Goal: Task Accomplishment & Management: Use online tool/utility

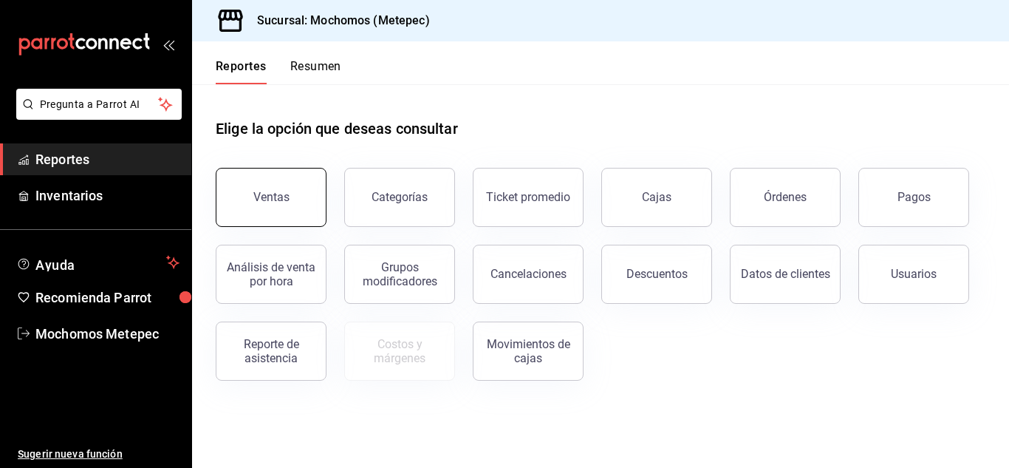
click at [265, 197] on div "Ventas" at bounding box center [271, 197] width 36 height 14
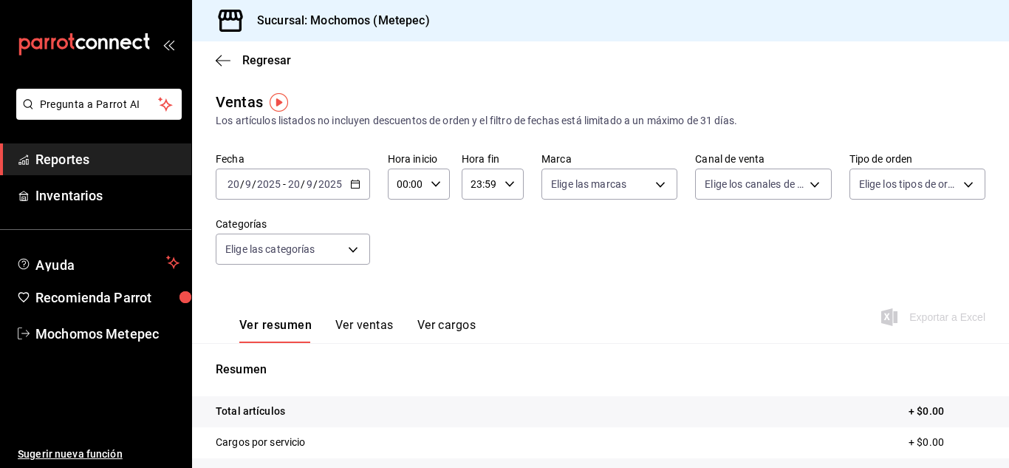
click at [351, 183] on \(Stroke\) "button" at bounding box center [355, 182] width 8 height 1
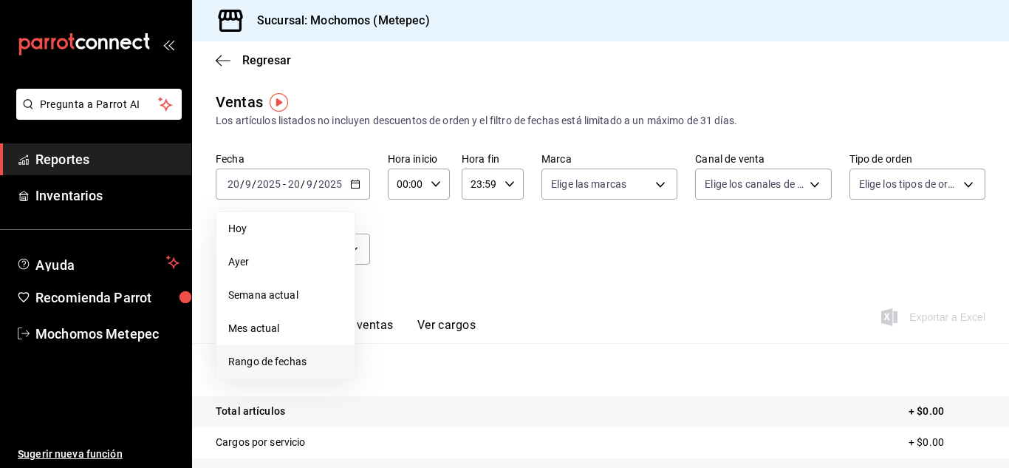
click at [263, 355] on span "Rango de fechas" at bounding box center [285, 362] width 115 height 16
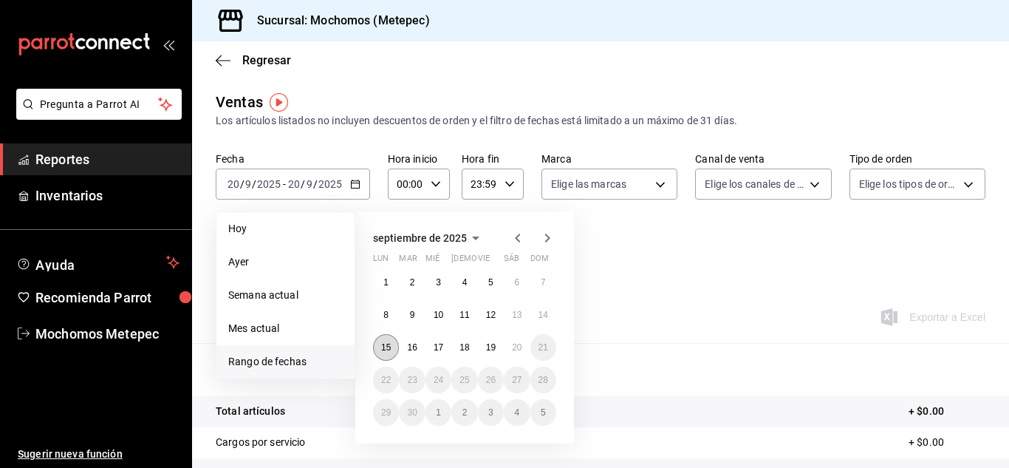
click at [395, 344] on button "15" at bounding box center [386, 347] width 26 height 27
click at [508, 344] on button "20" at bounding box center [517, 347] width 26 height 27
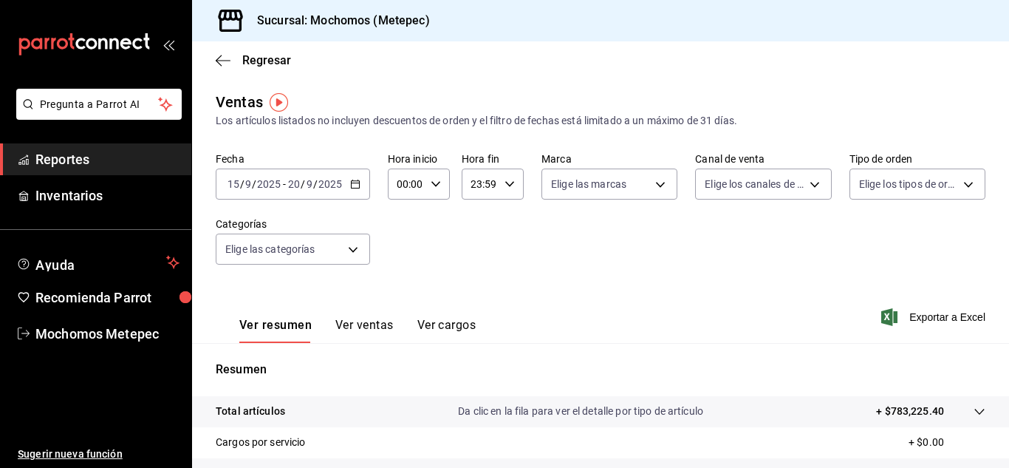
click at [432, 185] on icon "button" at bounding box center [436, 184] width 10 height 10
click at [400, 251] on button "05" at bounding box center [402, 245] width 24 height 30
type input "05:00"
click at [492, 174] on div at bounding box center [504, 234] width 1009 height 468
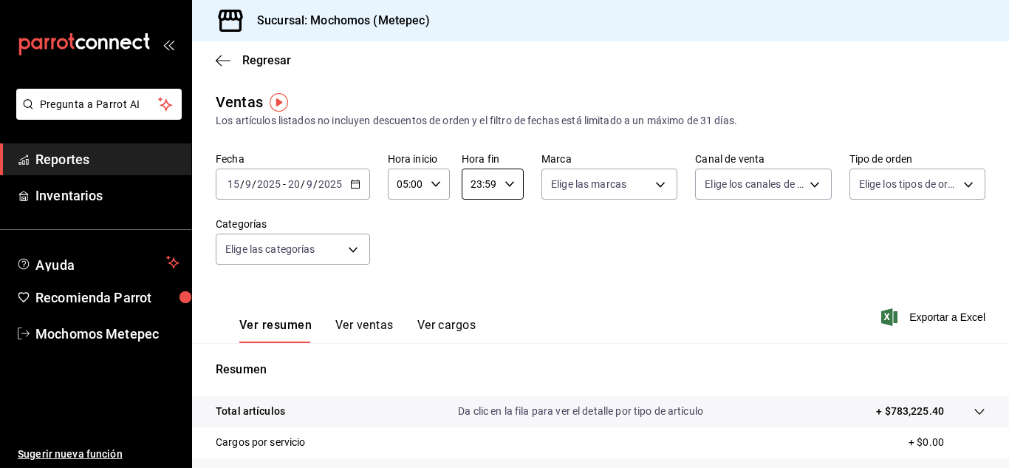
click at [492, 174] on input "23:59" at bounding box center [480, 184] width 37 height 30
click at [474, 273] on span "05" at bounding box center [474, 276] width 7 height 12
type input "05:59"
click at [662, 175] on div at bounding box center [504, 234] width 1009 height 468
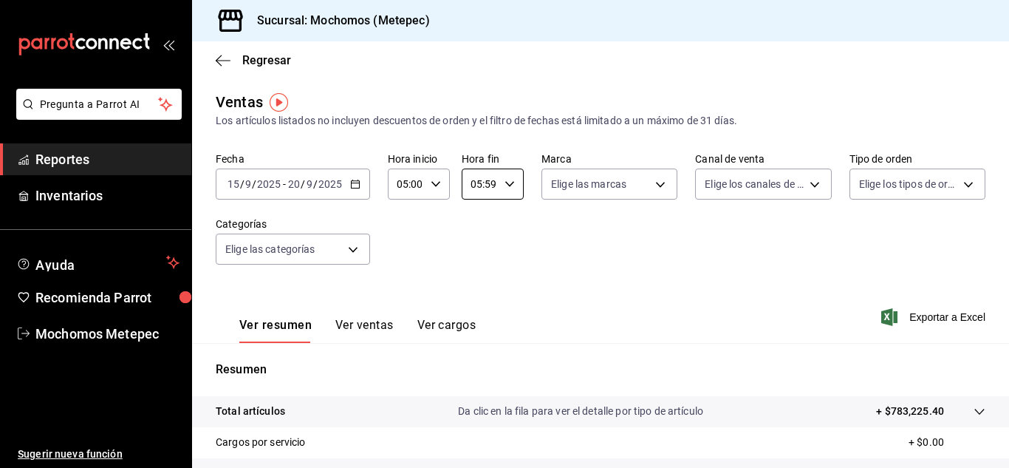
click at [662, 175] on body "Pregunta a Parrot AI Reportes Inventarios Ayuda Recomienda Parrot Mochomos Mete…" at bounding box center [504, 234] width 1009 height 468
click at [546, 241] on li "Ver todas" at bounding box center [613, 240] width 148 height 44
type input "2365f74e-aa6b-4392-bdf2-72765591bddf"
checkbox input "true"
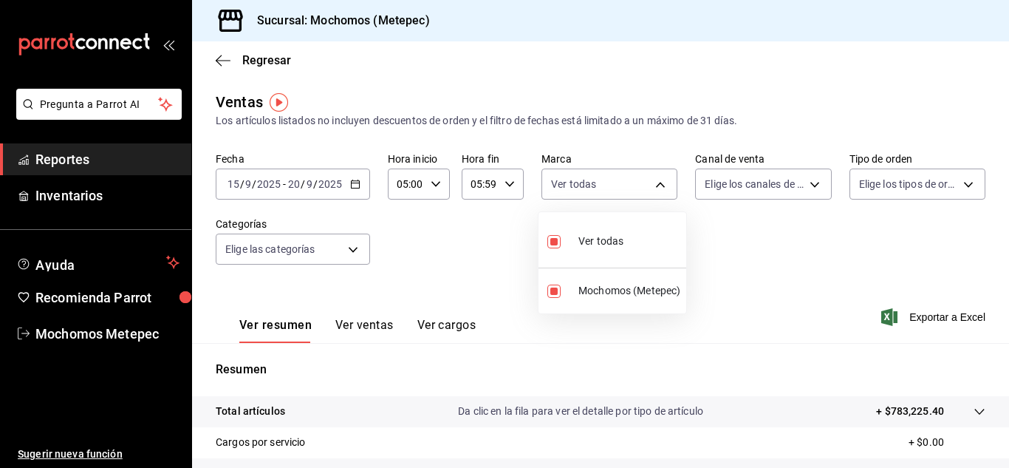
click at [753, 179] on div at bounding box center [504, 234] width 1009 height 468
click at [753, 179] on body "Pregunta a Parrot AI Reportes Inventarios Ayuda Recomienda Parrot Mochomos Mete…" at bounding box center [504, 234] width 1009 height 468
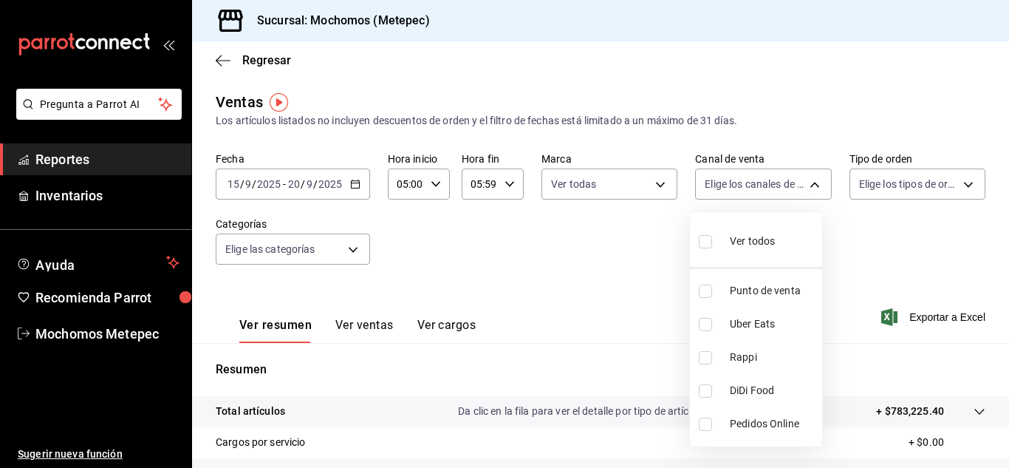
click at [704, 242] on input "checkbox" at bounding box center [705, 241] width 13 height 13
checkbox input "true"
type input "PARROT,UBER_EATS,RAPPI,DIDI_FOOD,ONLINE"
checkbox input "true"
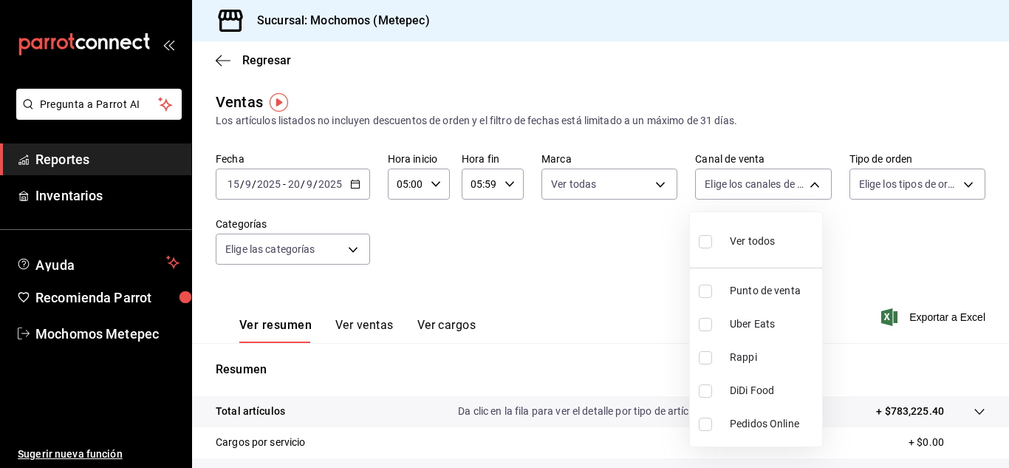
checkbox input "true"
click at [884, 186] on div at bounding box center [504, 234] width 1009 height 468
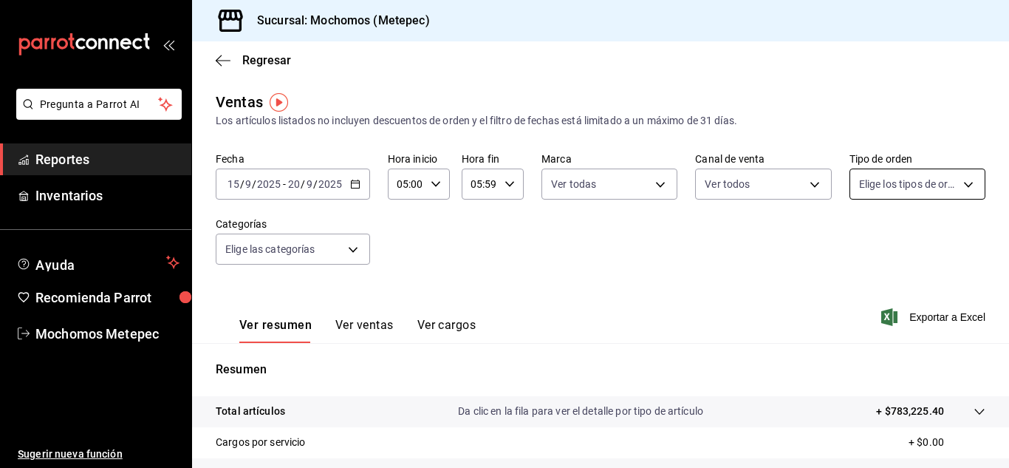
click at [950, 178] on body "Pregunta a Parrot AI Reportes Inventarios Ayuda Recomienda Parrot Mochomos Mete…" at bounding box center [504, 234] width 1009 height 468
click at [950, 178] on div at bounding box center [504, 234] width 1009 height 468
click at [954, 180] on body "Pregunta a Parrot AI Reportes Inventarios Ayuda Recomienda Parrot Mochomos Mete…" at bounding box center [504, 234] width 1009 height 468
click at [857, 240] on input "checkbox" at bounding box center [856, 241] width 13 height 13
checkbox input "true"
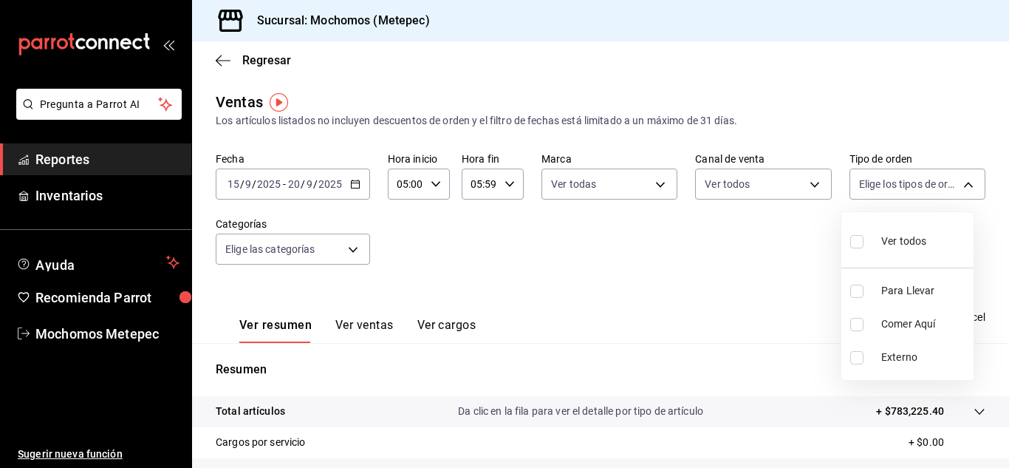
type input "3a236ed8-2e24-47ca-8e59-ead494492482,da8509e8-5fca-4f62-958e-973104937870,EXTER…"
checkbox input "true"
click at [350, 246] on div at bounding box center [504, 234] width 1009 height 468
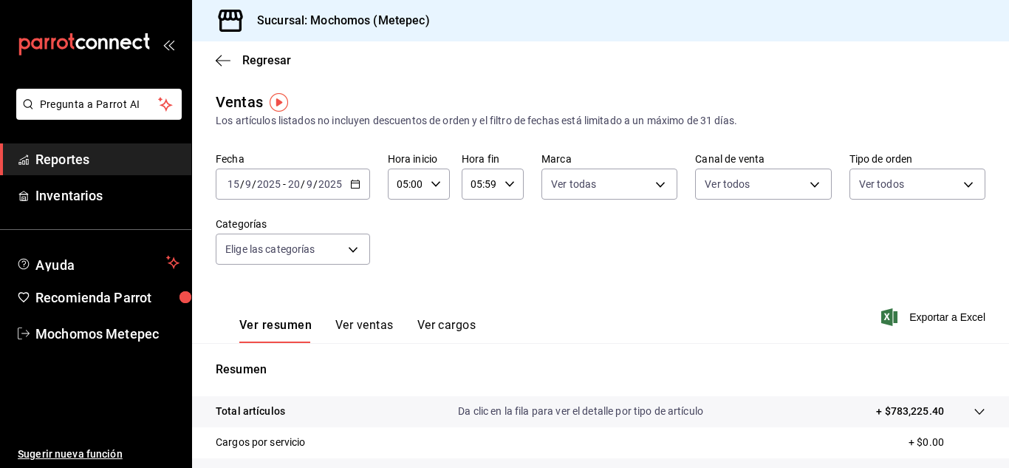
click at [350, 246] on body "Pregunta a Parrot AI Reportes Inventarios Ayuda Recomienda Parrot Mochomos Mete…" at bounding box center [504, 234] width 1009 height 468
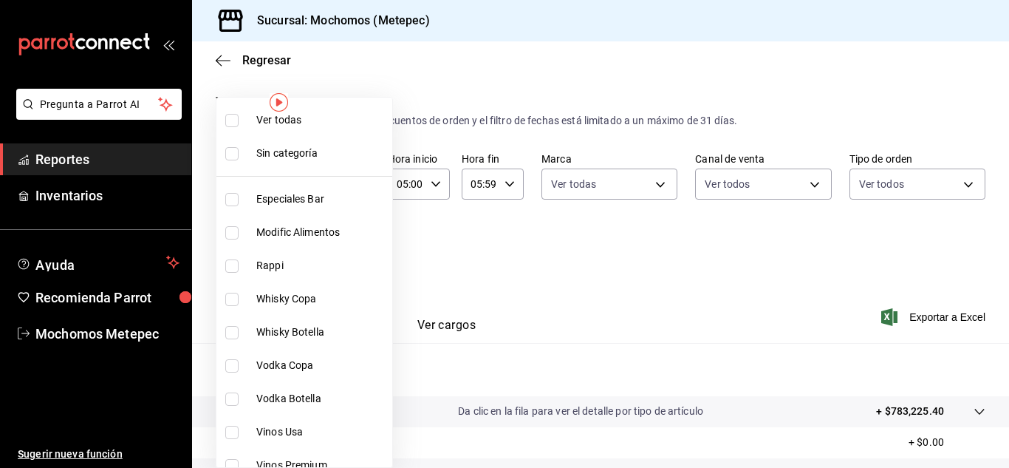
click at [233, 115] on input "checkbox" at bounding box center [231, 120] width 13 height 13
checkbox input "true"
type input "c9cbc288-c827-488d-81f5-370afefb1912,46081463-7037-4dd2-a9ab-e56ff6a8fa7c,bf958…"
checkbox input "true"
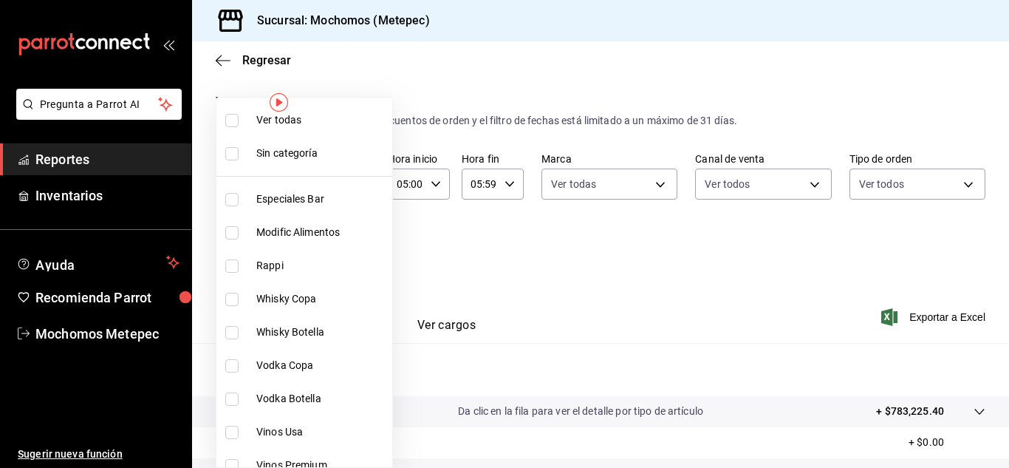
checkbox input "true"
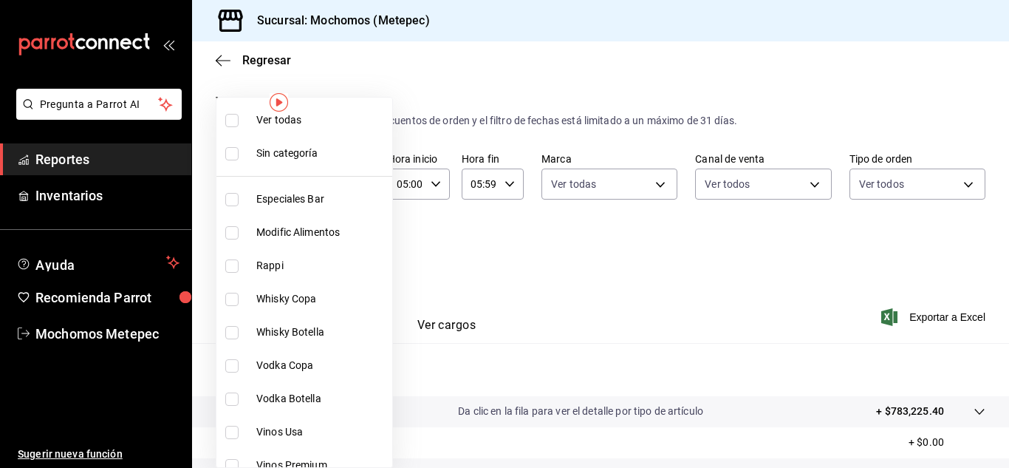
checkbox input "true"
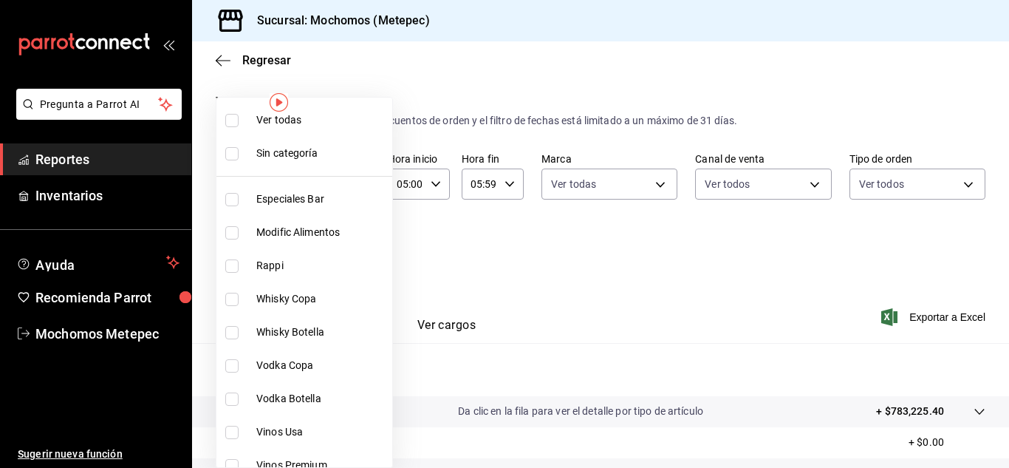
checkbox input "true"
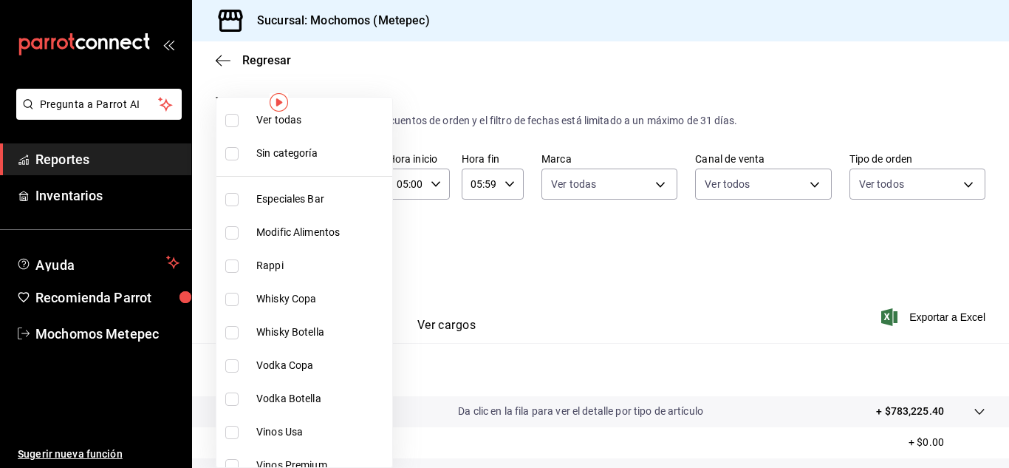
checkbox input "true"
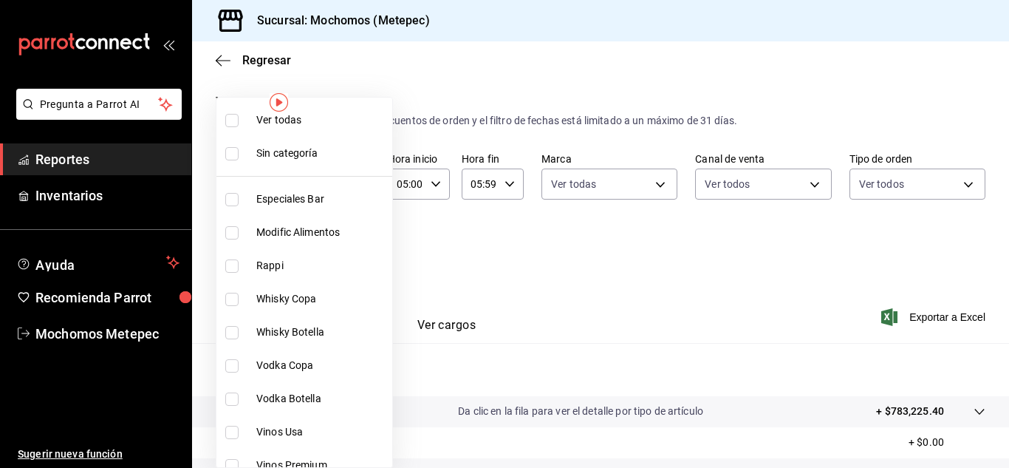
checkbox input "true"
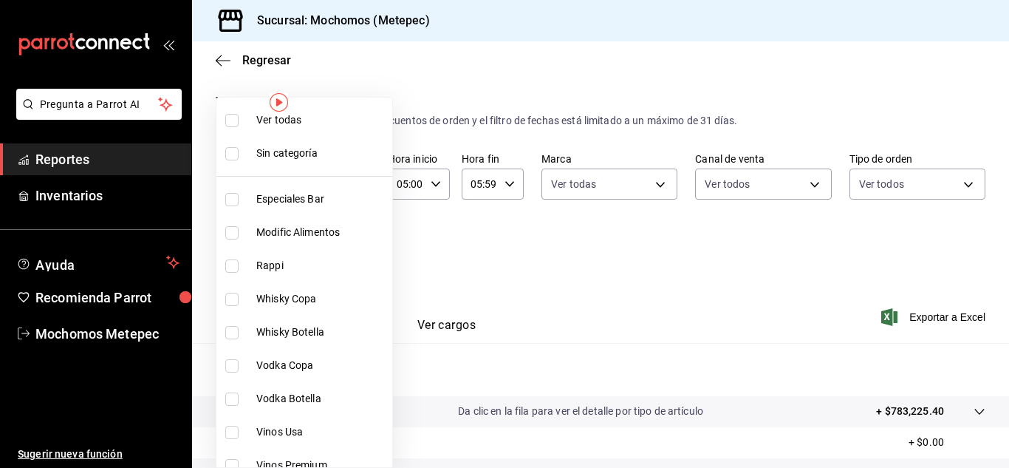
checkbox input "true"
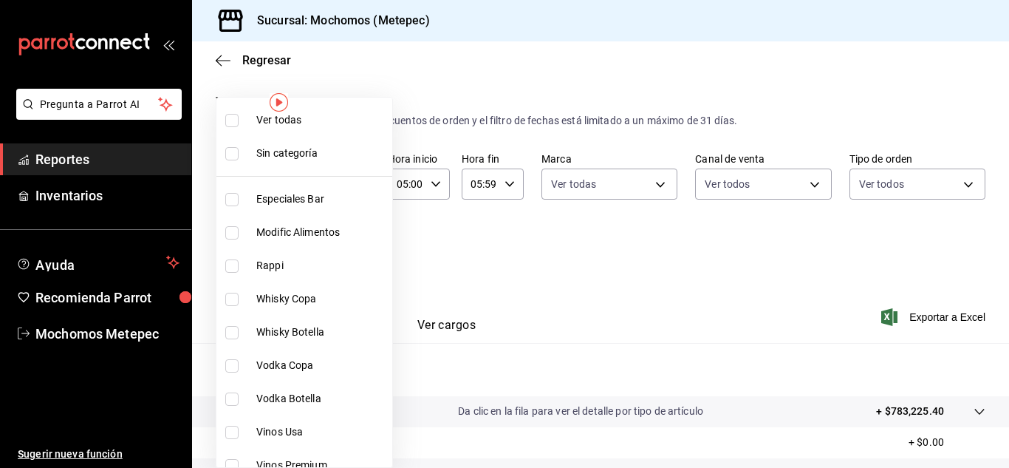
checkbox input "true"
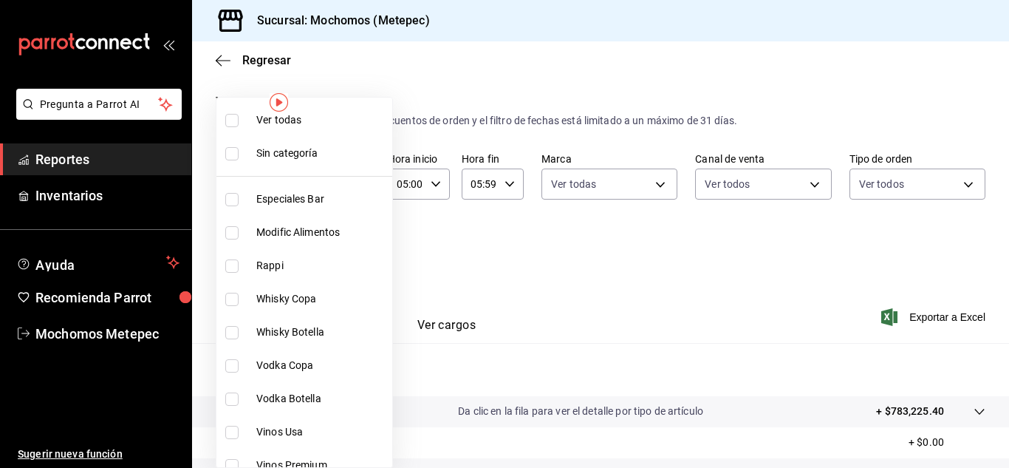
checkbox input "true"
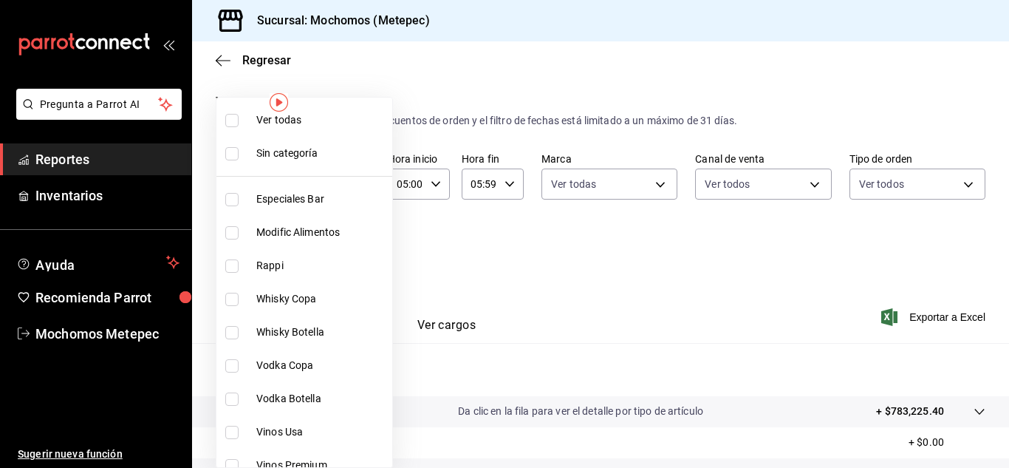
checkbox input "true"
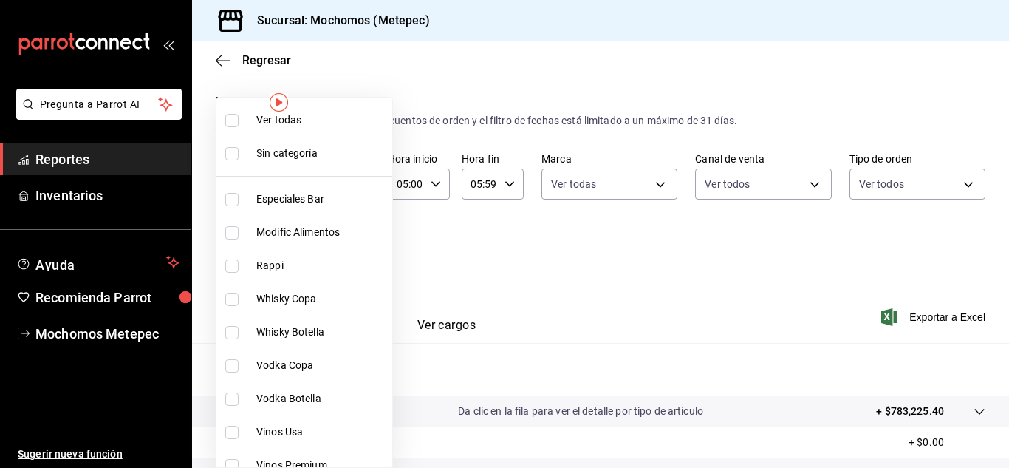
checkbox input "true"
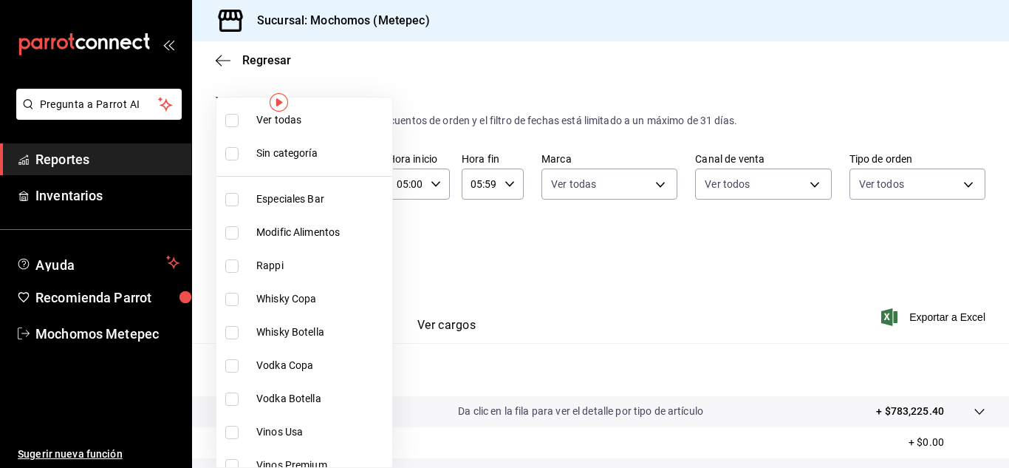
checkbox input "true"
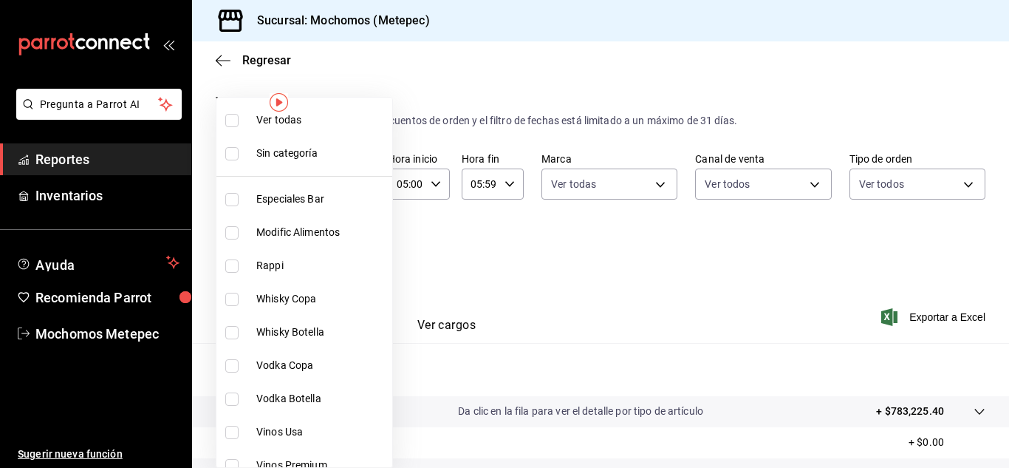
checkbox input "true"
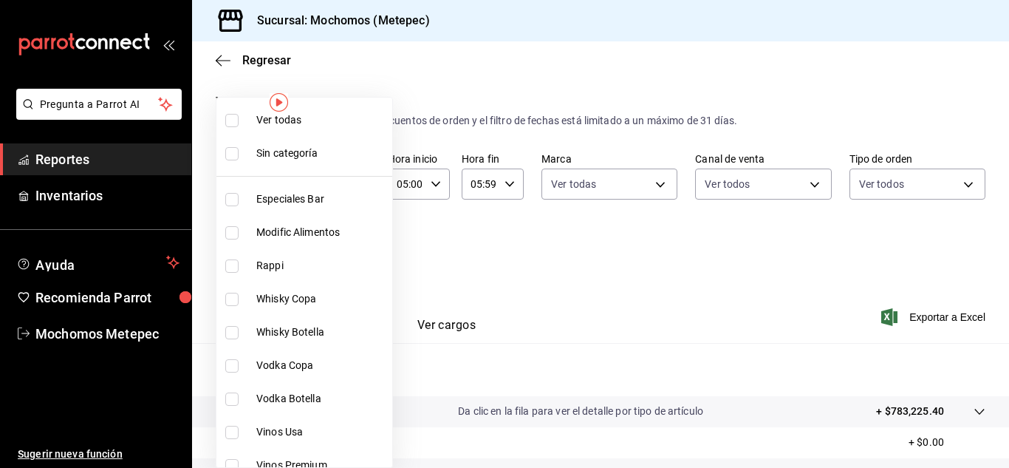
checkbox input "true"
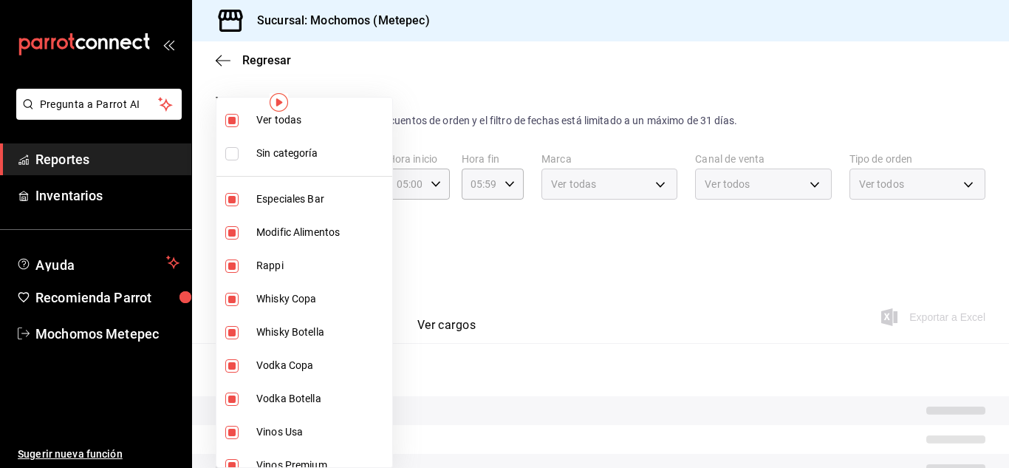
click at [655, 267] on div at bounding box center [504, 234] width 1009 height 468
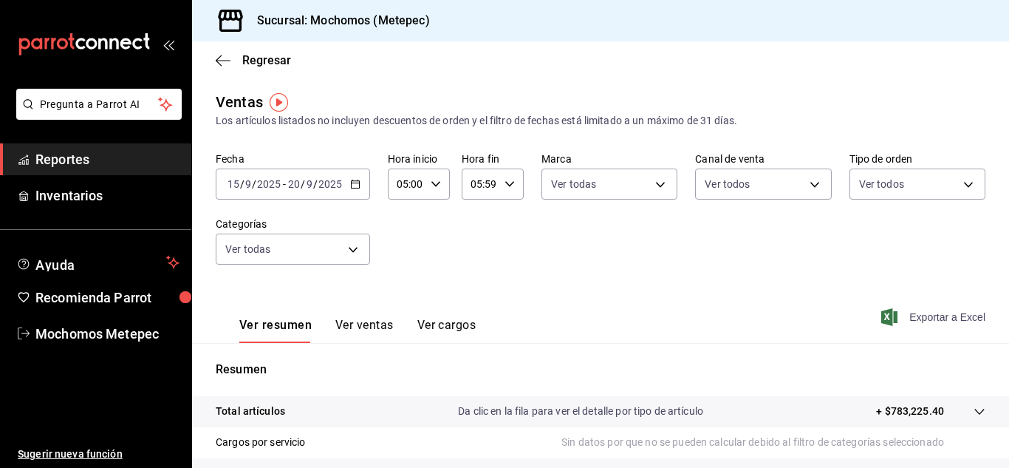
click at [931, 310] on span "Exportar a Excel" at bounding box center [934, 317] width 101 height 18
